Goal: Share content: Share content

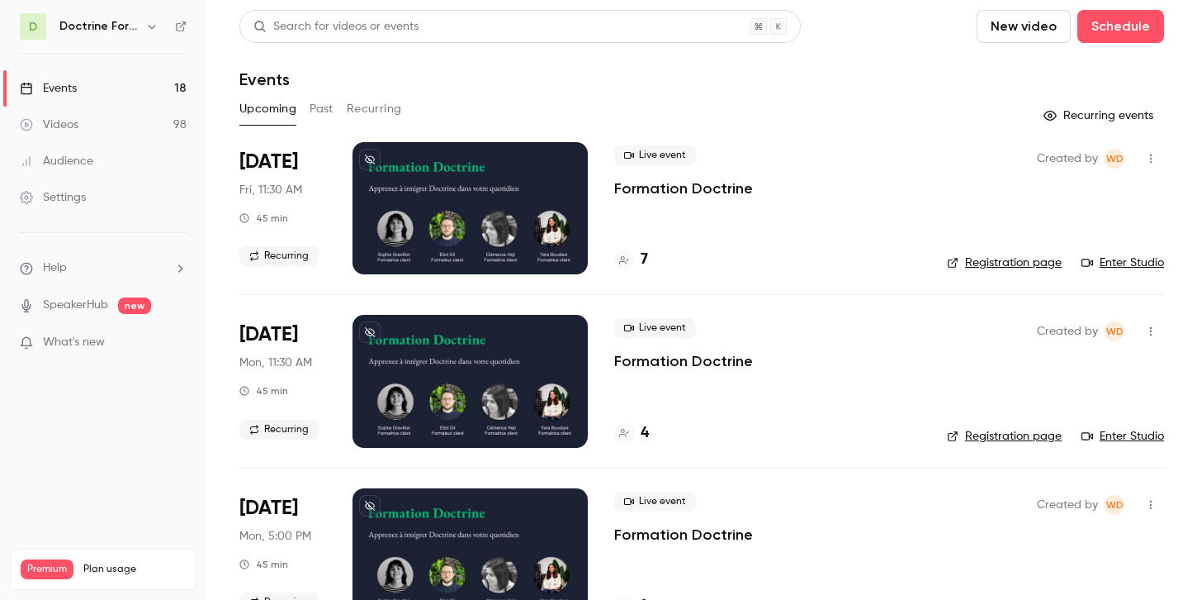
click at [154, 24] on icon "button" at bounding box center [151, 26] width 13 height 13
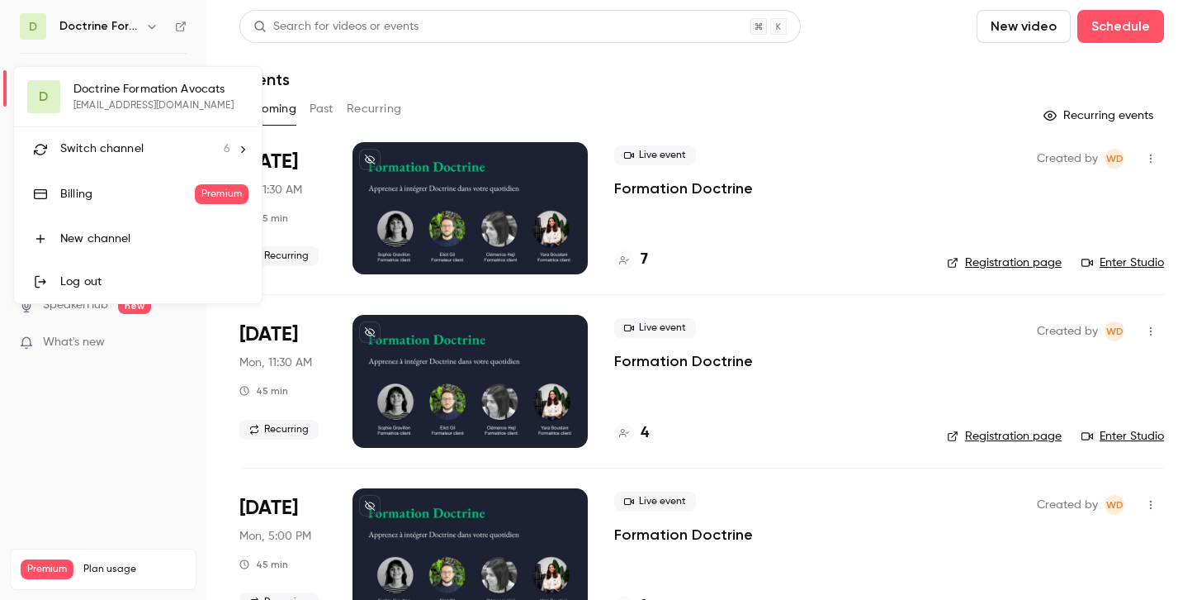
click at [153, 157] on div "Switch channel 6" at bounding box center [145, 148] width 170 height 17
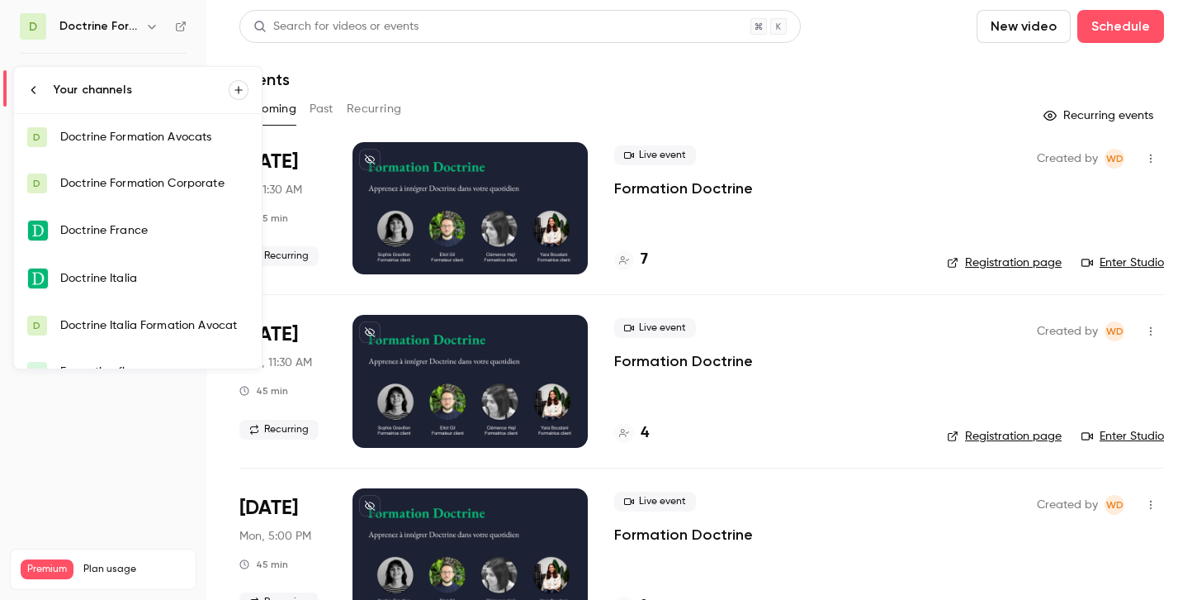
scroll to position [26, 0]
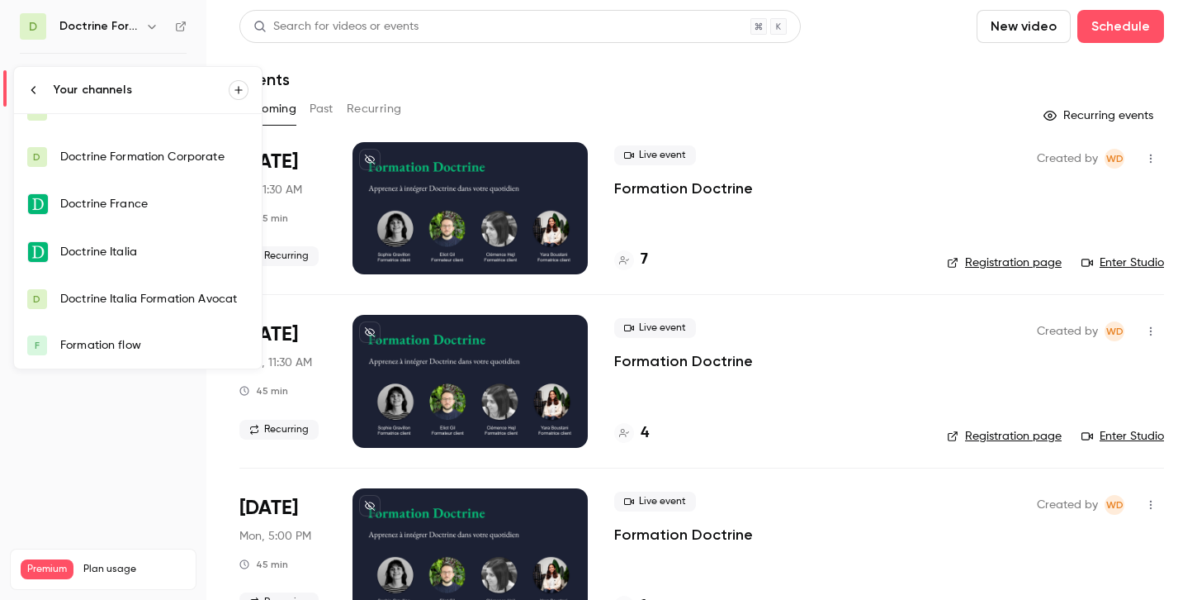
click at [104, 337] on div "Formation flow" at bounding box center [154, 345] width 188 height 17
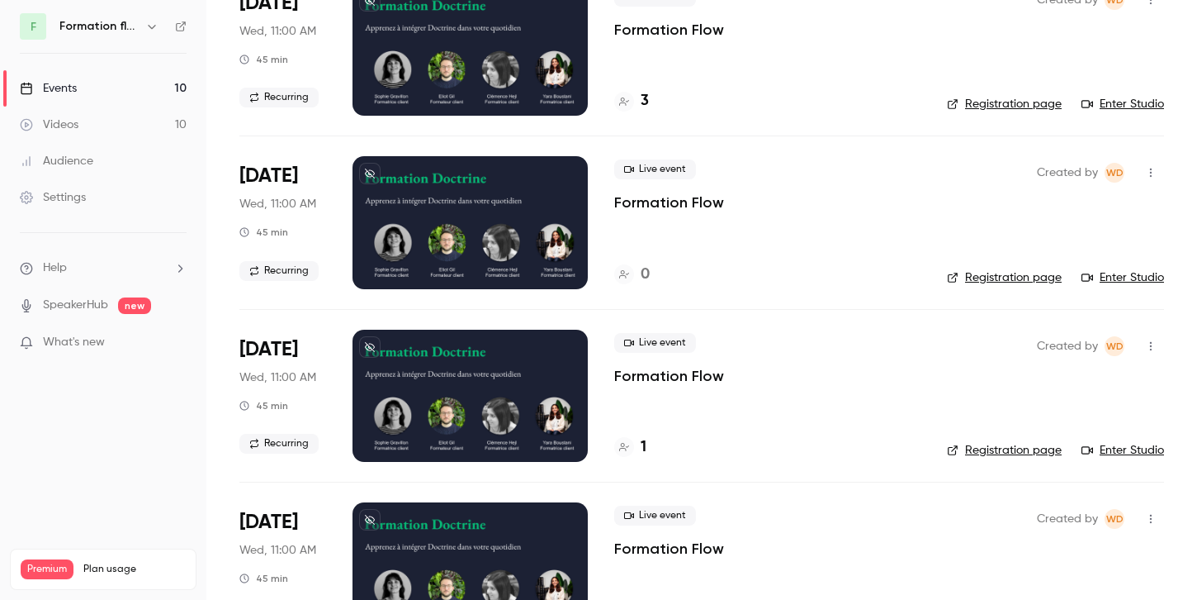
scroll to position [155, 0]
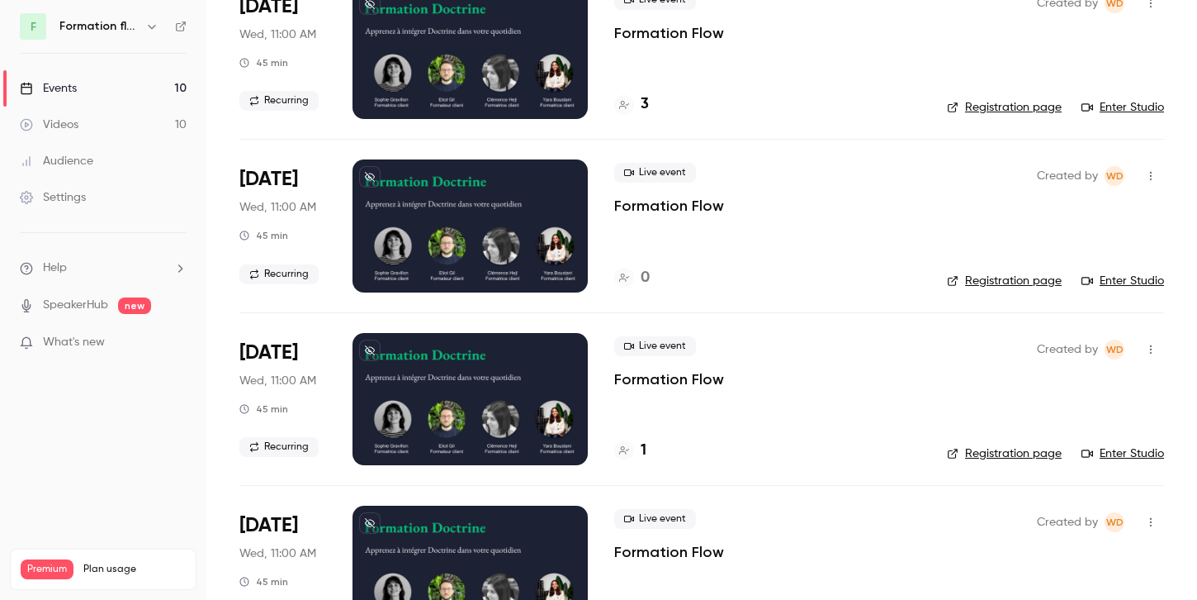
click at [142, 17] on button "button" at bounding box center [152, 27] width 20 height 20
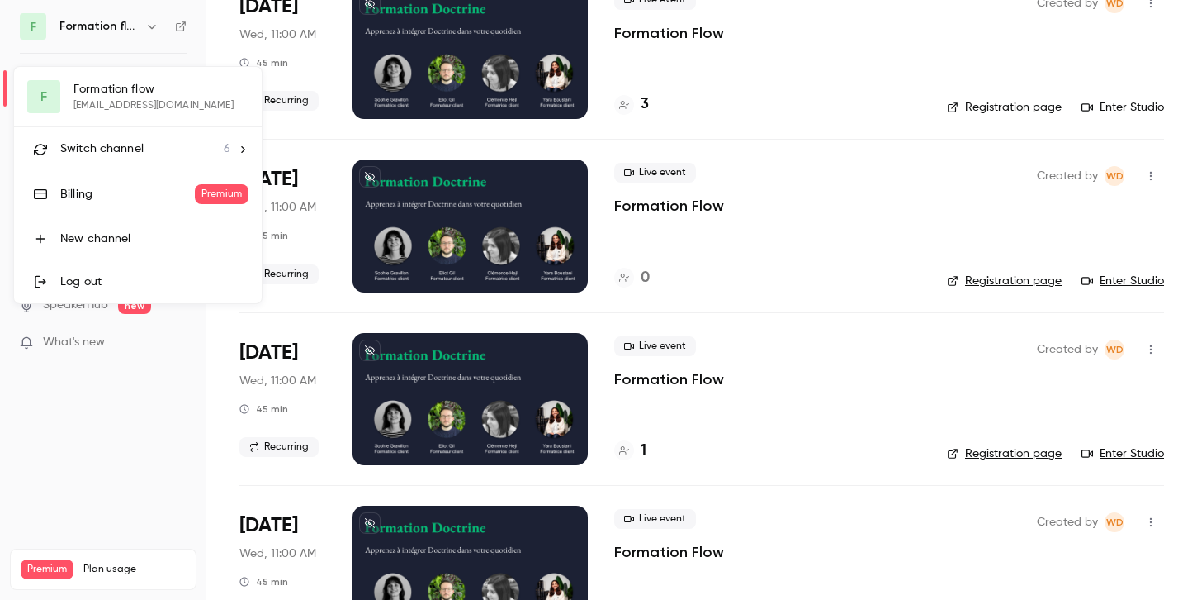
click at [183, 384] on div at bounding box center [598, 300] width 1197 height 600
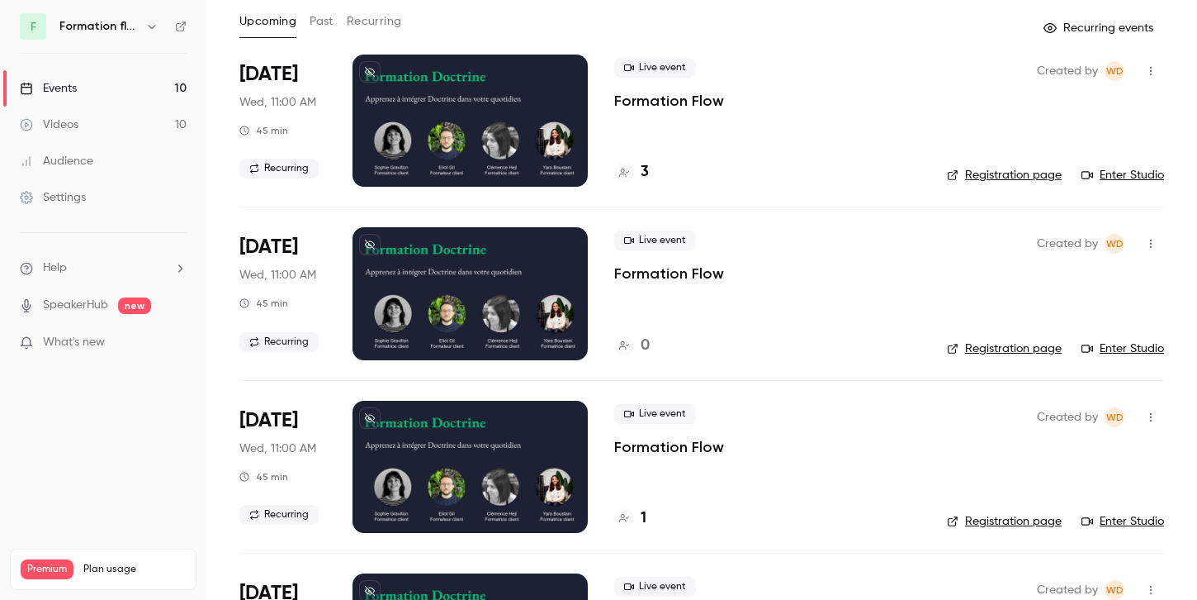
scroll to position [103, 0]
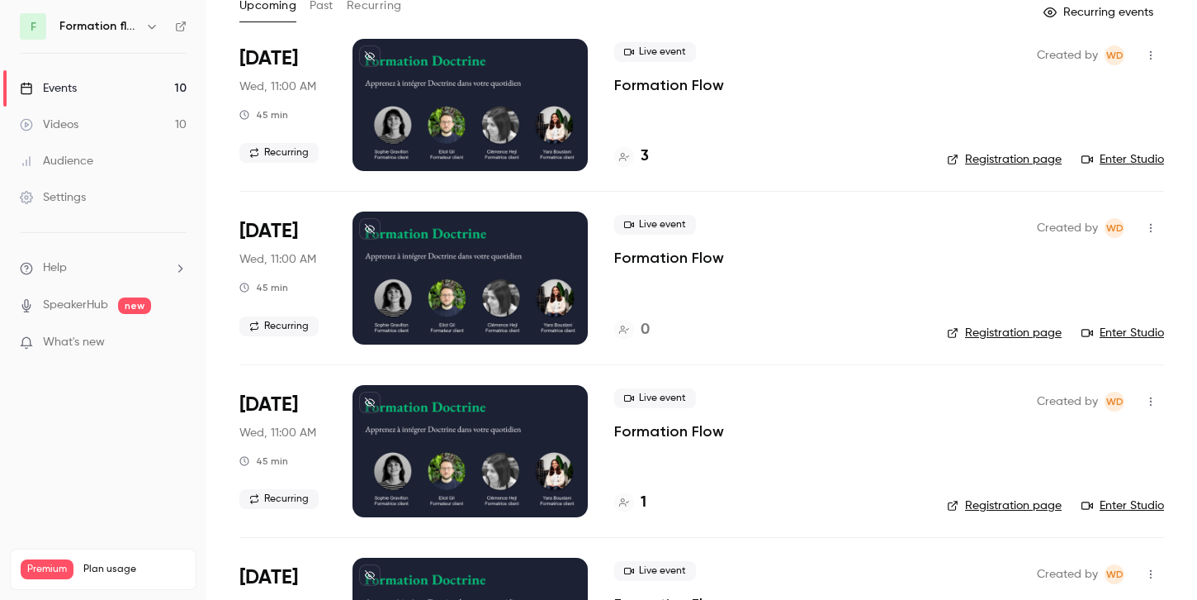
click at [1151, 225] on icon "button" at bounding box center [1151, 228] width 2 height 9
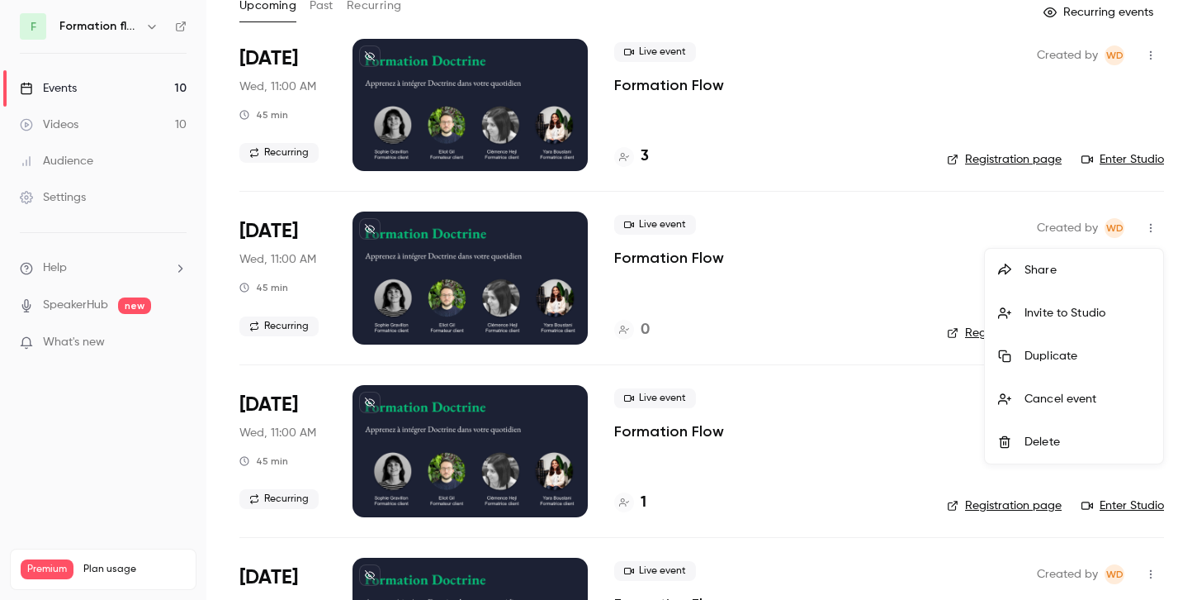
click at [1077, 268] on div "Share" at bounding box center [1088, 270] width 126 height 17
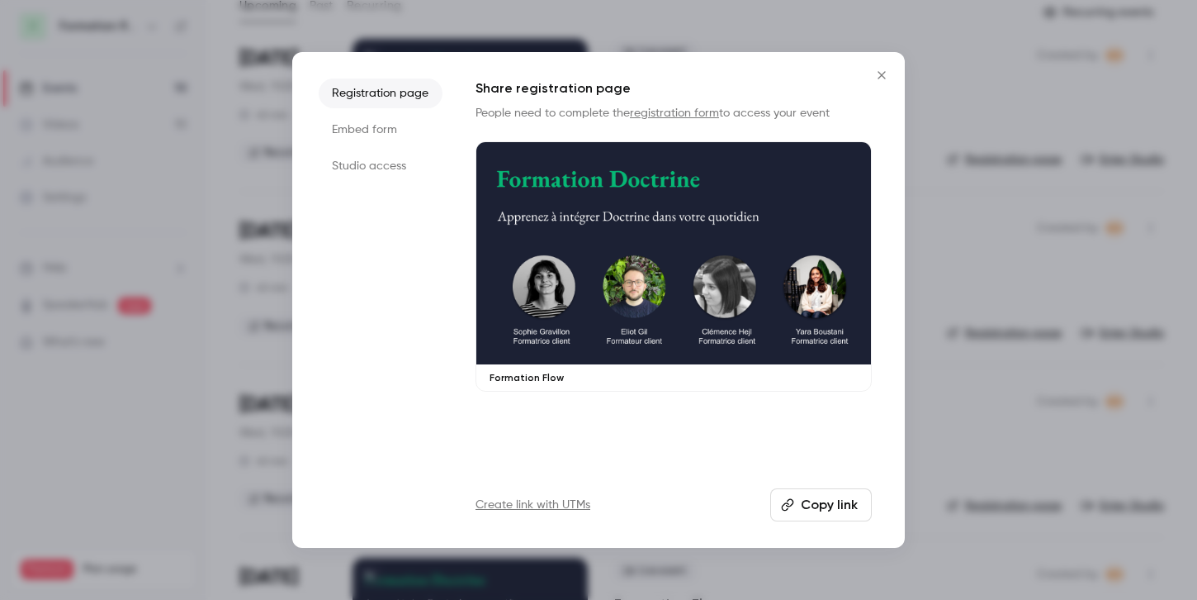
click at [382, 126] on li "Embed form" at bounding box center [381, 130] width 124 height 30
